Goal: Check status

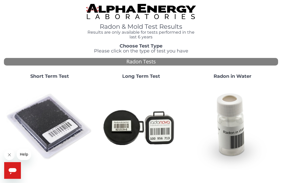
click at [44, 75] on strong "Short Term Test" at bounding box center [49, 76] width 39 height 6
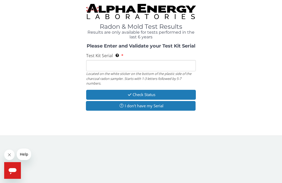
click at [95, 65] on input "Test Kit Serial Located on the white sticker on the bottom of the plastic side …" at bounding box center [141, 65] width 110 height 11
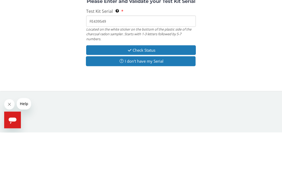
type input "FE439549"
click at [148, 96] on button "Check Status" at bounding box center [141, 101] width 110 height 10
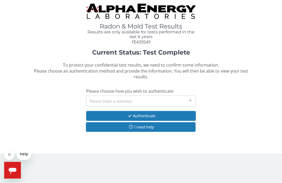
click at [189, 100] on div at bounding box center [190, 101] width 10 height 10
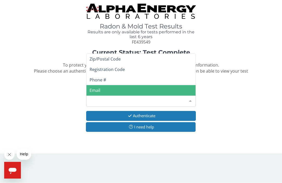
click at [97, 88] on span "Email" at bounding box center [95, 91] width 11 height 6
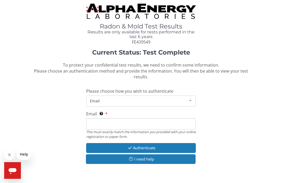
click at [97, 99] on span "Email" at bounding box center [137, 101] width 97 height 6
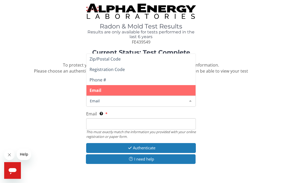
click at [99, 88] on span "Email" at bounding box center [96, 90] width 12 height 6
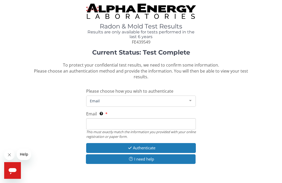
click at [94, 122] on input "Email This must exactly match the information you provided with your online reg…" at bounding box center [141, 123] width 110 height 11
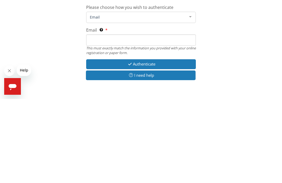
type input "[EMAIL_ADDRESS][DOMAIN_NAME]"
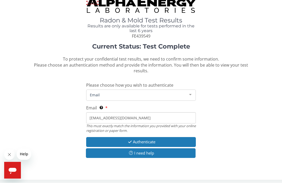
click at [150, 140] on button "Authenticate" at bounding box center [141, 142] width 110 height 10
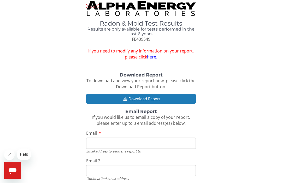
scroll to position [3, 0]
click at [137, 96] on button "Download Report" at bounding box center [141, 99] width 110 height 10
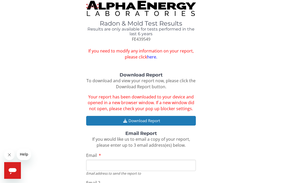
scroll to position [21, 0]
